Goal: Transaction & Acquisition: Purchase product/service

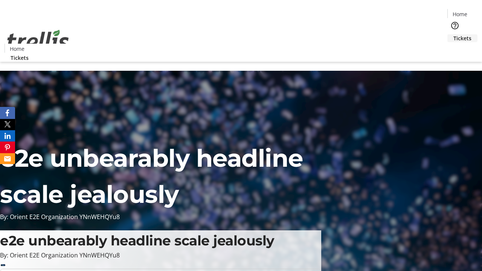
click at [453, 34] on span "Tickets" at bounding box center [462, 38] width 18 height 8
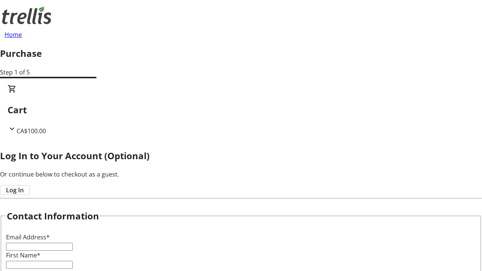
type input "FREE"
type input "[PERSON_NAME][EMAIL_ADDRESS][DOMAIN_NAME]"
type input "[PERSON_NAME]"
